Goal: Entertainment & Leisure: Consume media (video, audio)

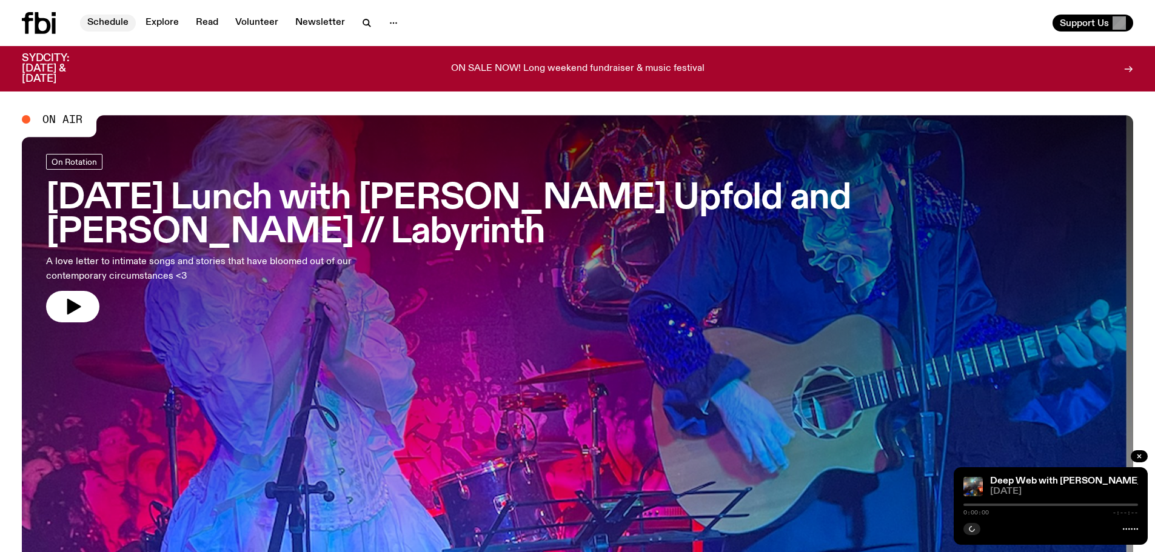
click at [109, 24] on link "Schedule" at bounding box center [108, 23] width 56 height 17
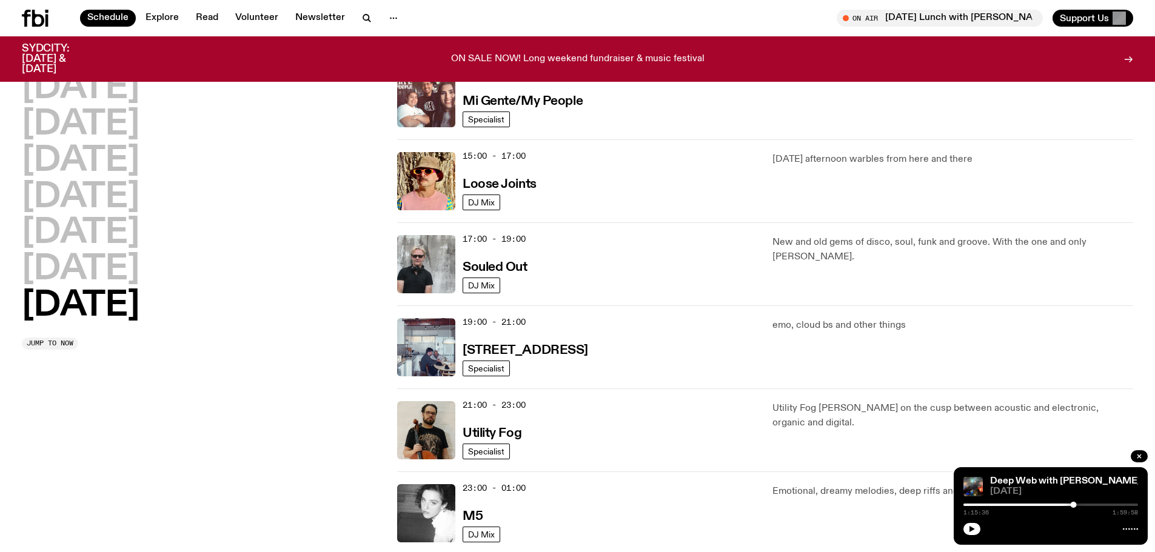
scroll to position [783, 0]
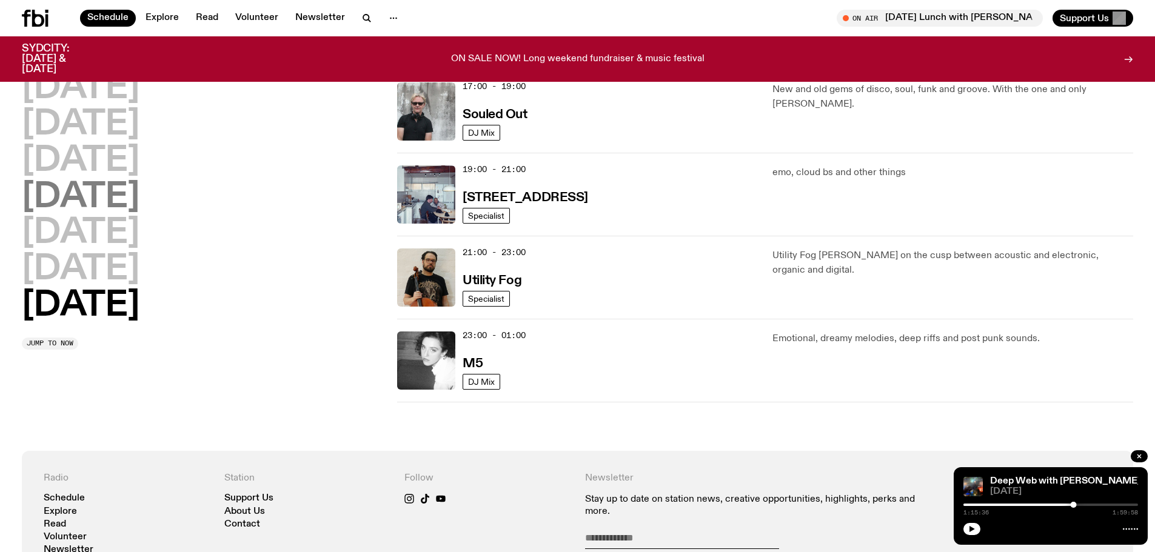
click at [90, 198] on h2 "[DATE]" at bounding box center [81, 198] width 118 height 34
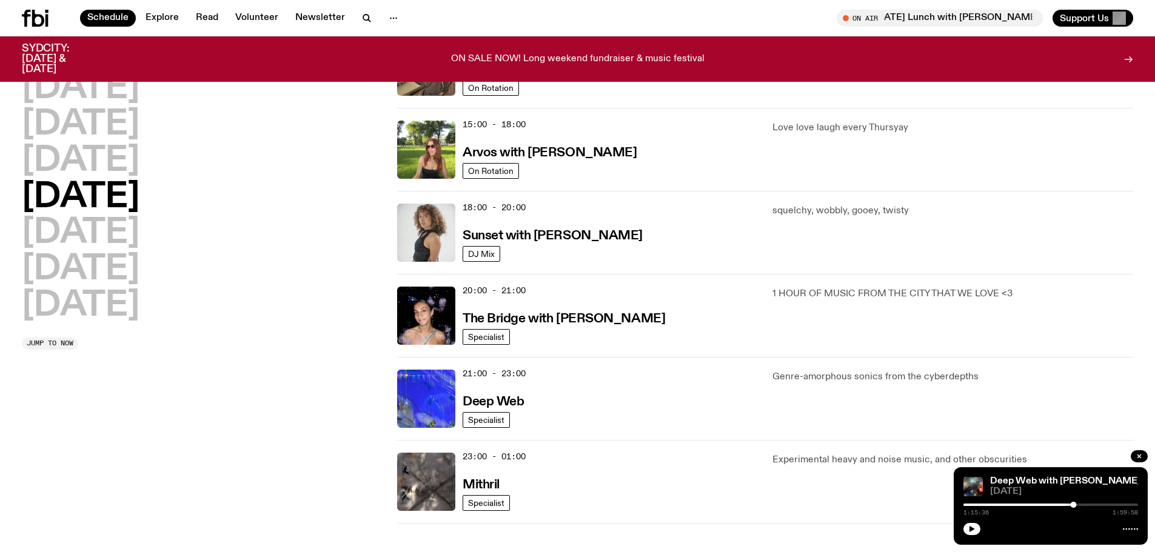
scroll to position [579, 0]
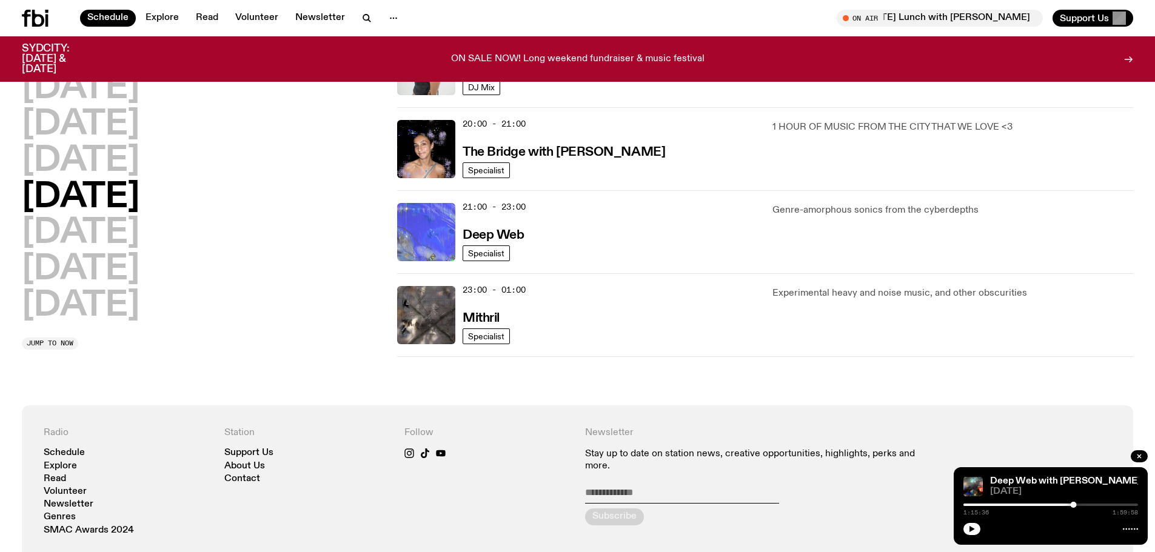
click at [427, 237] on img at bounding box center [426, 232] width 58 height 58
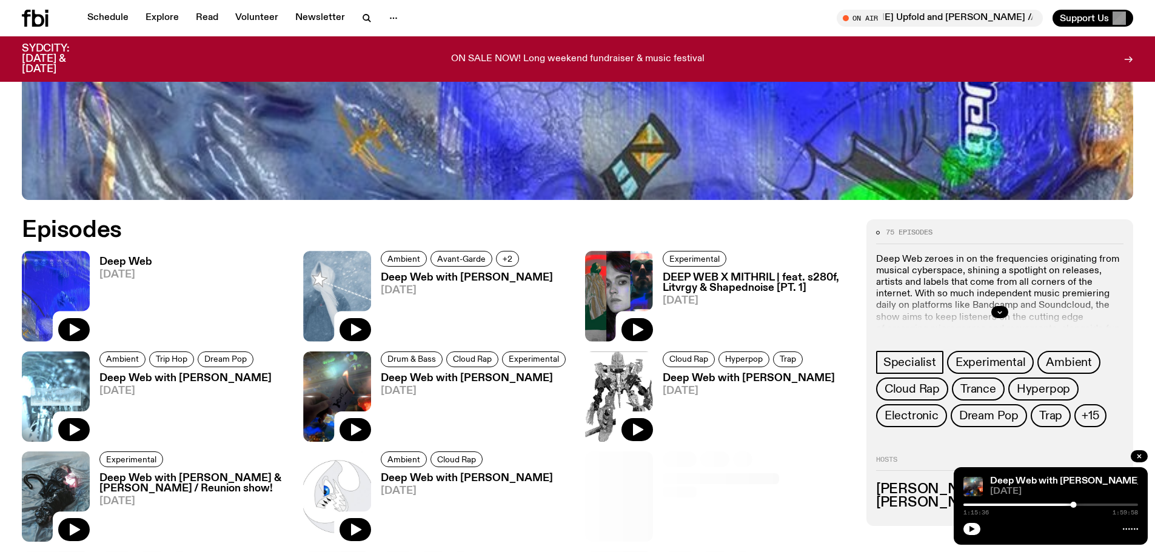
scroll to position [779, 0]
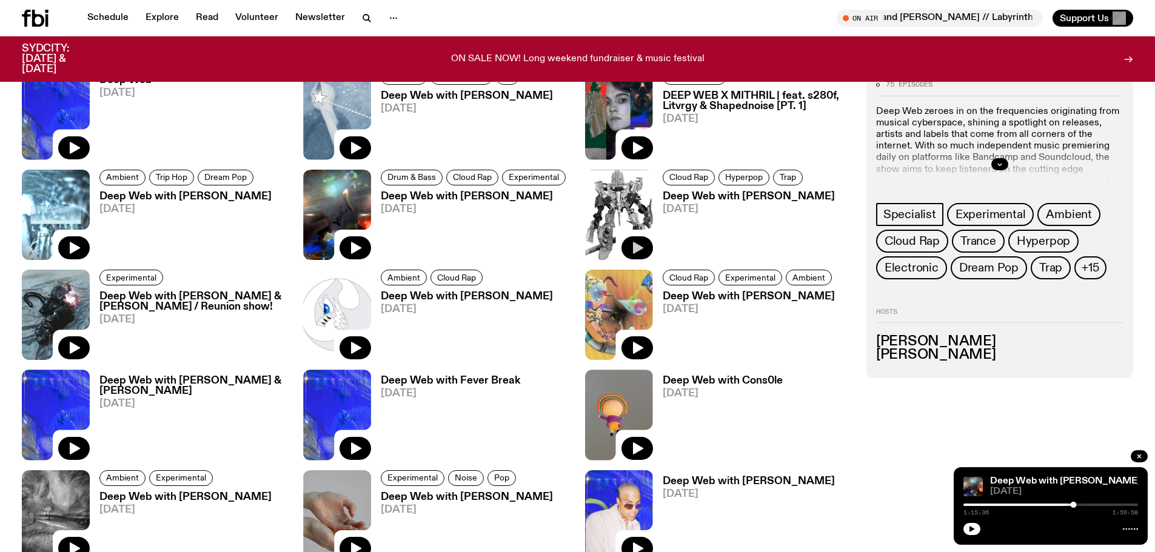
click at [636, 251] on icon "button" at bounding box center [638, 248] width 10 height 12
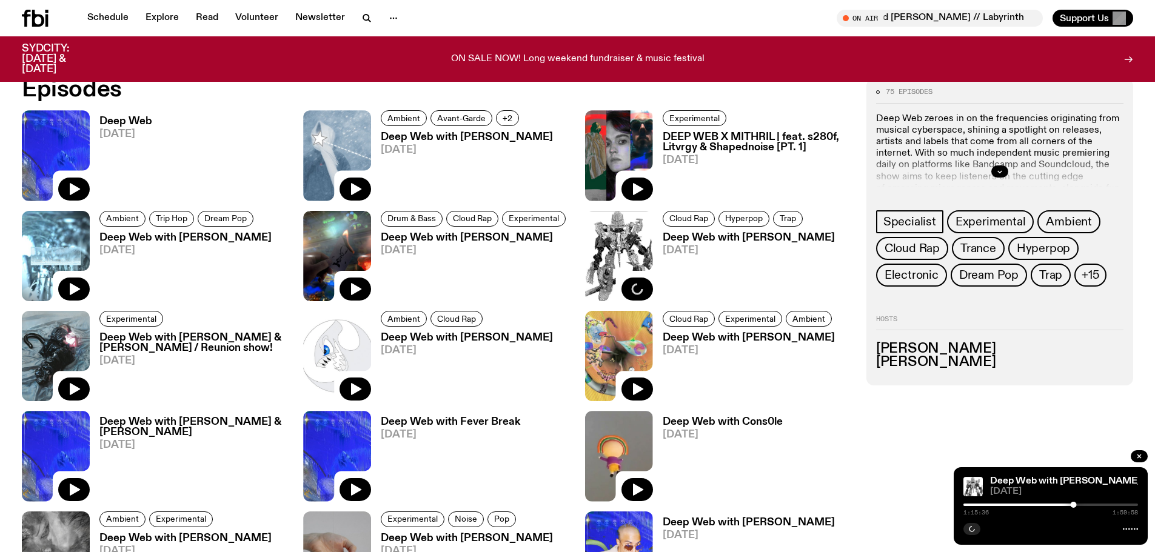
scroll to position [718, 0]
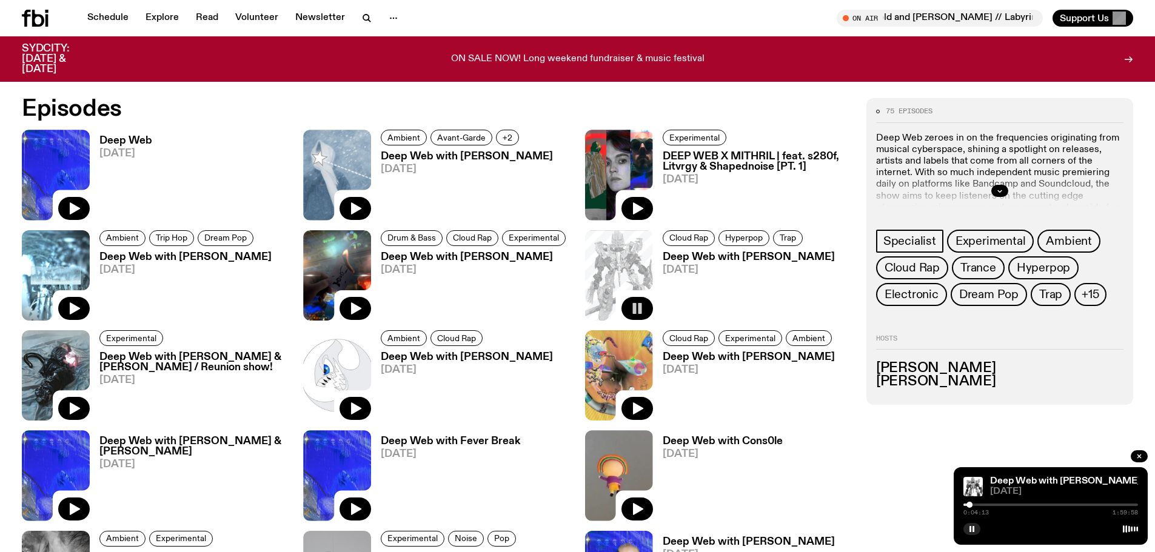
click at [1067, 472] on div "Deep Web with [PERSON_NAME] [DATE] 0:04:13 1:59:58" at bounding box center [1050, 506] width 194 height 78
click at [1072, 481] on link "Deep Web with [PERSON_NAME]" at bounding box center [1065, 481] width 150 height 10
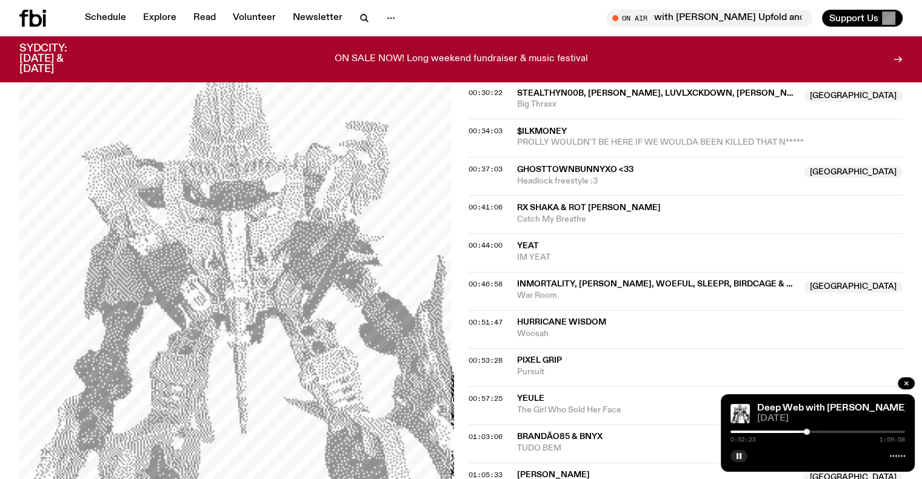
scroll to position [658, 0]
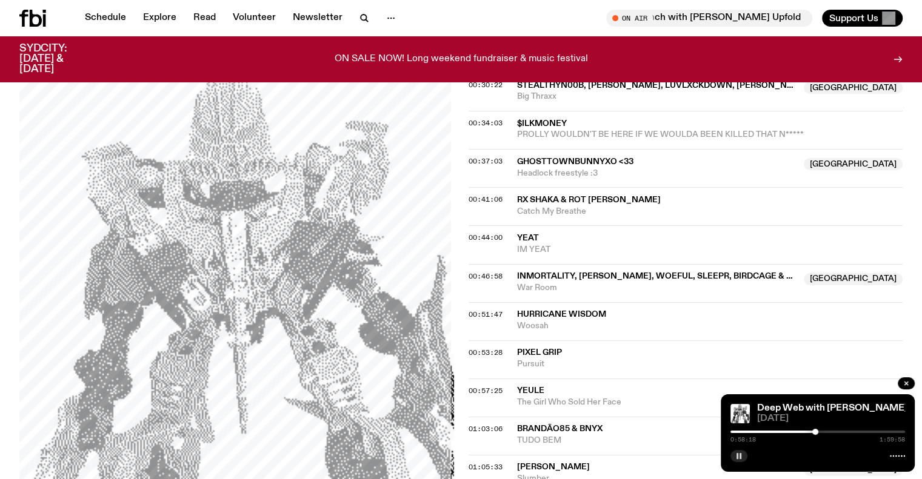
click at [737, 457] on rect "button" at bounding box center [737, 456] width 2 height 6
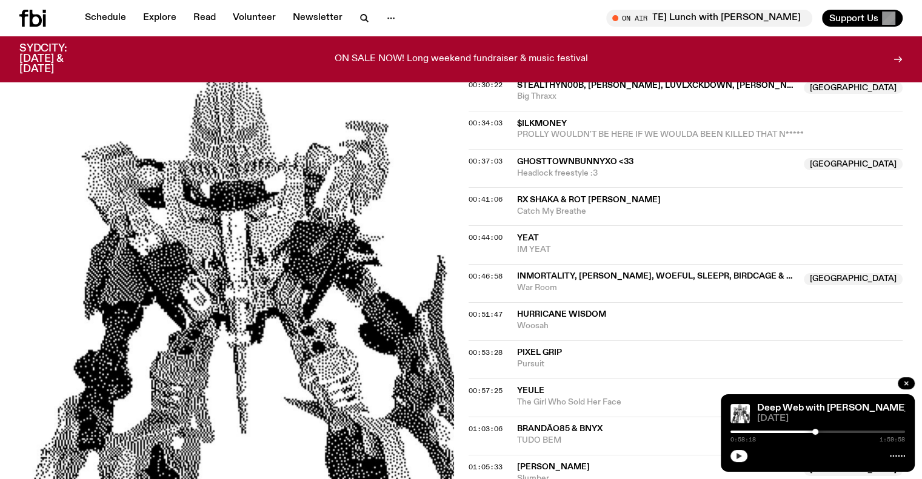
click at [738, 459] on icon "button" at bounding box center [738, 456] width 7 height 7
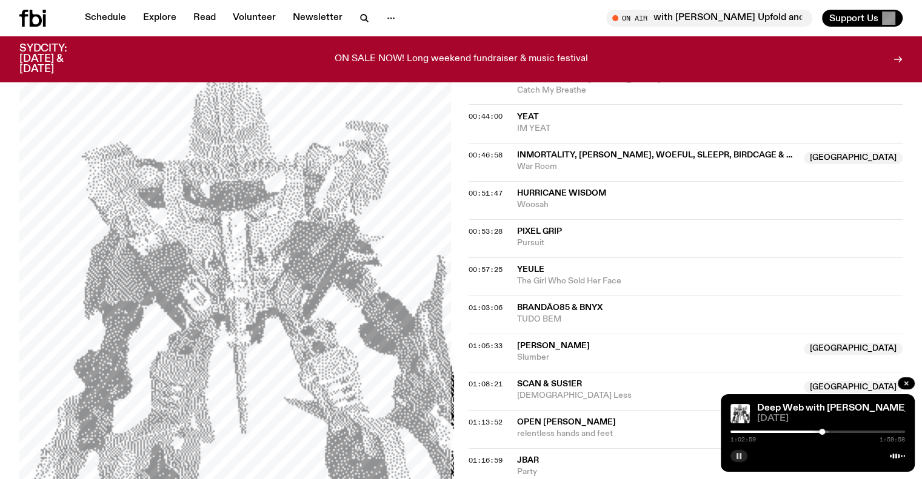
scroll to position [840, 0]
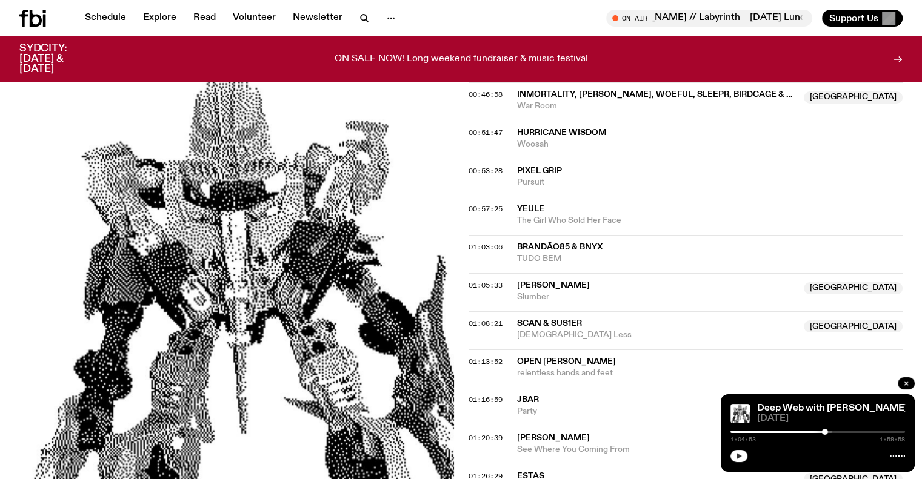
click at [742, 456] on icon "button" at bounding box center [738, 456] width 7 height 7
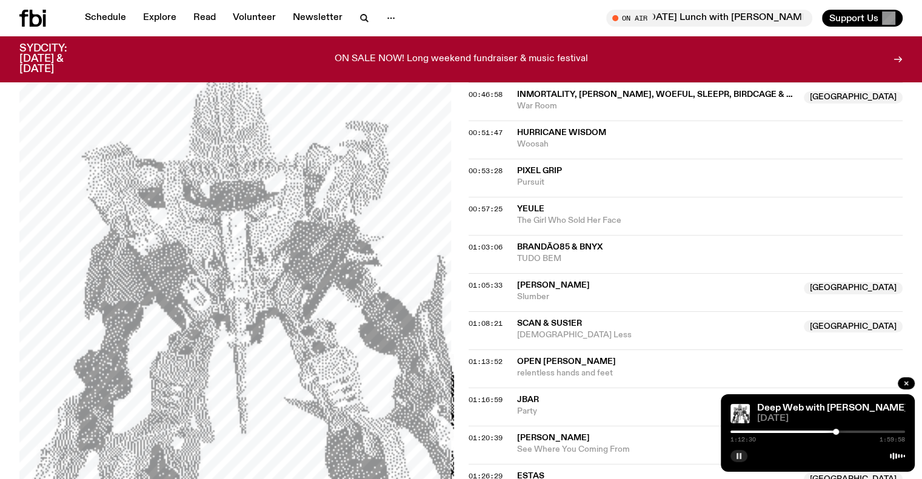
click at [736, 456] on rect "button" at bounding box center [737, 456] width 2 height 6
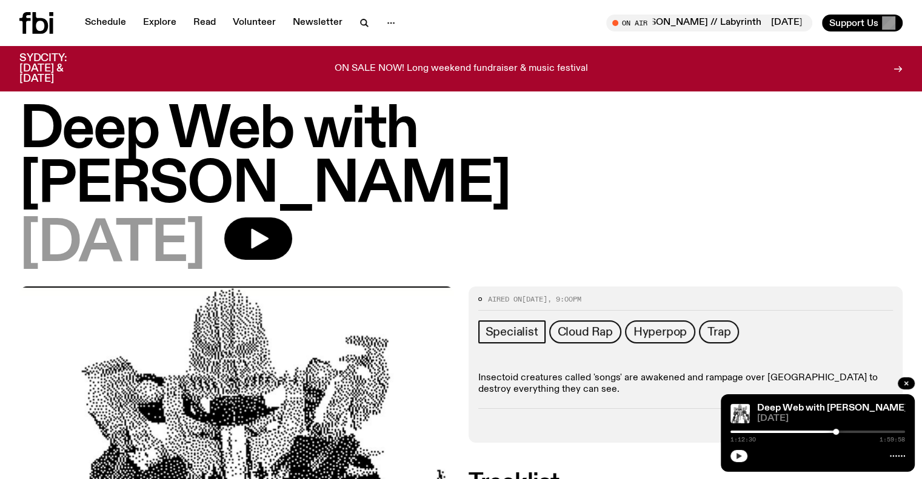
scroll to position [0, 0]
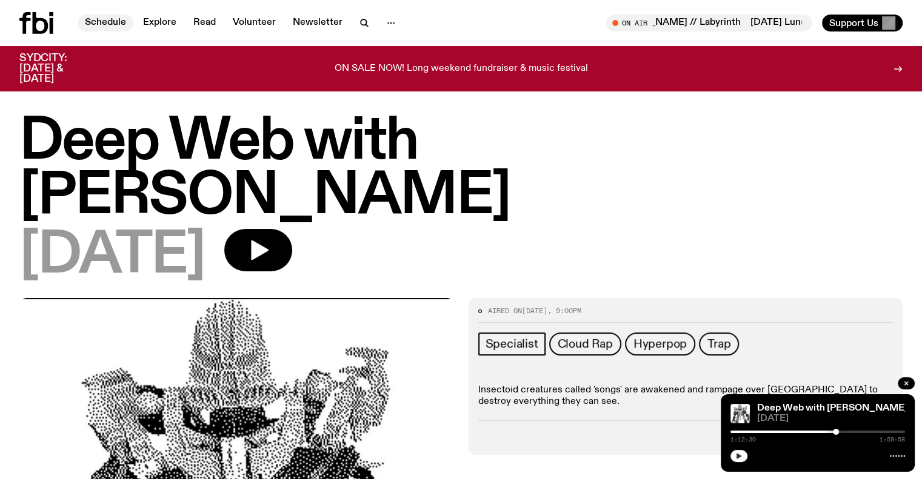
click at [113, 22] on link "Schedule" at bounding box center [106, 23] width 56 height 17
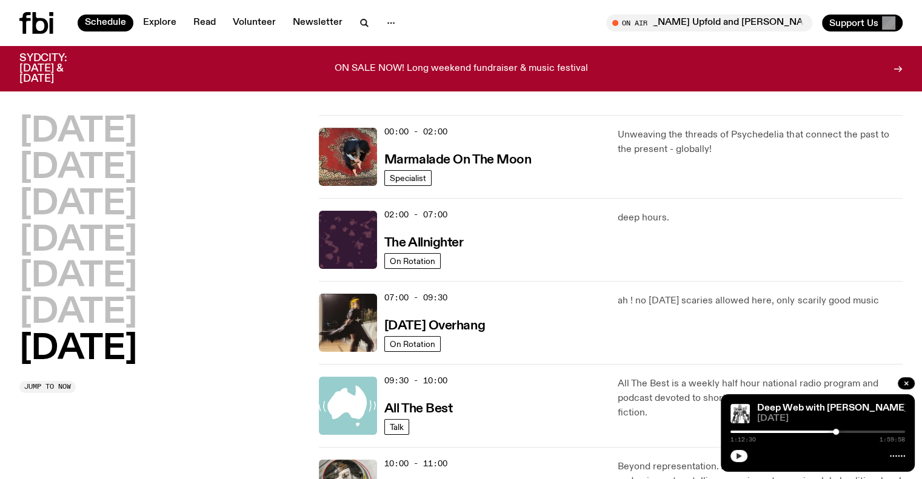
click at [261, 32] on div "Schedule Explore Read Volunteer Newsletter" at bounding box center [237, 23] width 437 height 22
click at [258, 27] on link "Volunteer" at bounding box center [254, 23] width 58 height 17
